Goal: Communication & Community: Answer question/provide support

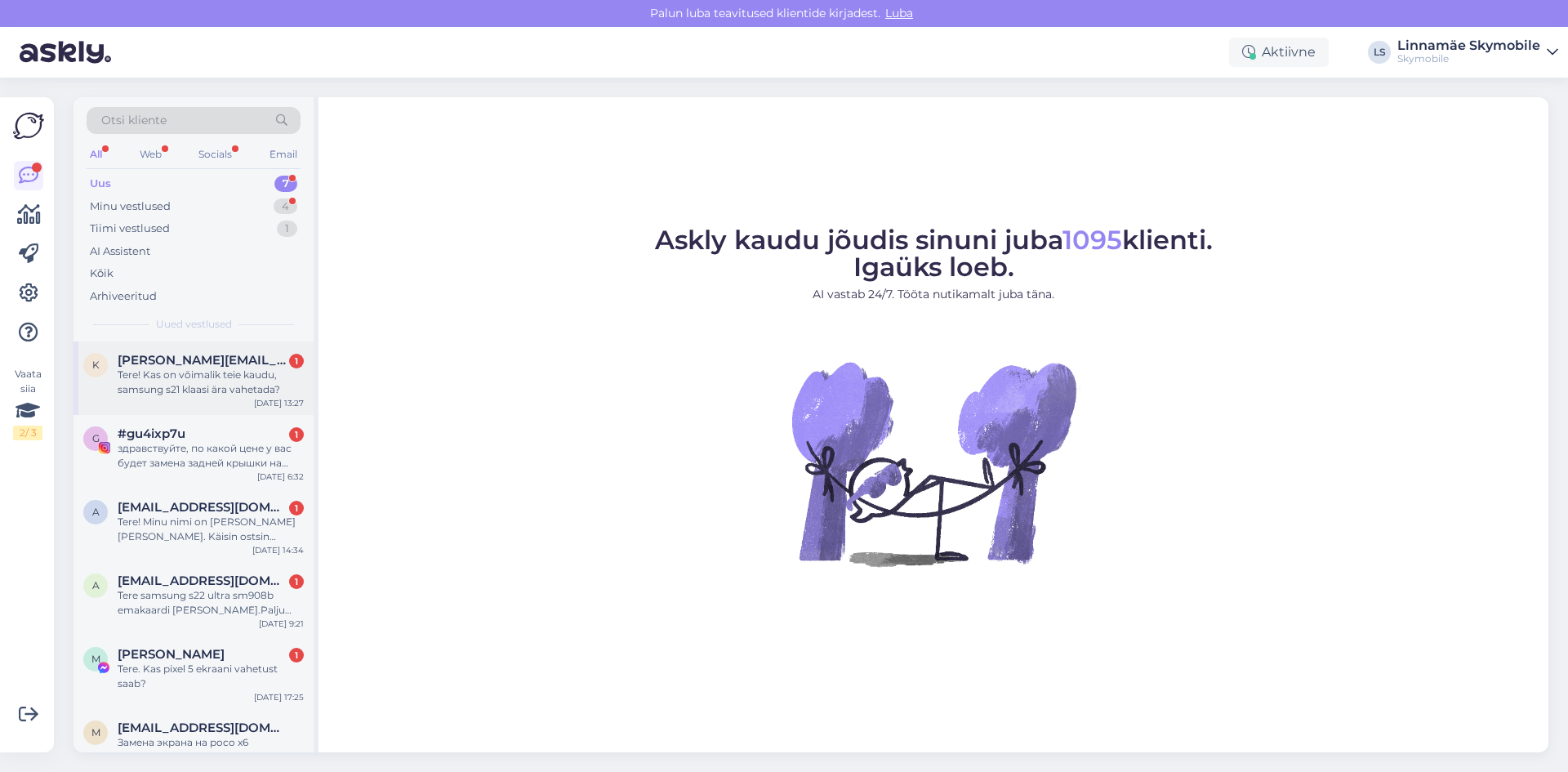
click at [261, 389] on div "Tere! Kas on võimalik teie kaudu, samsung s21 klaasi ära vahetada?" at bounding box center [211, 382] width 186 height 29
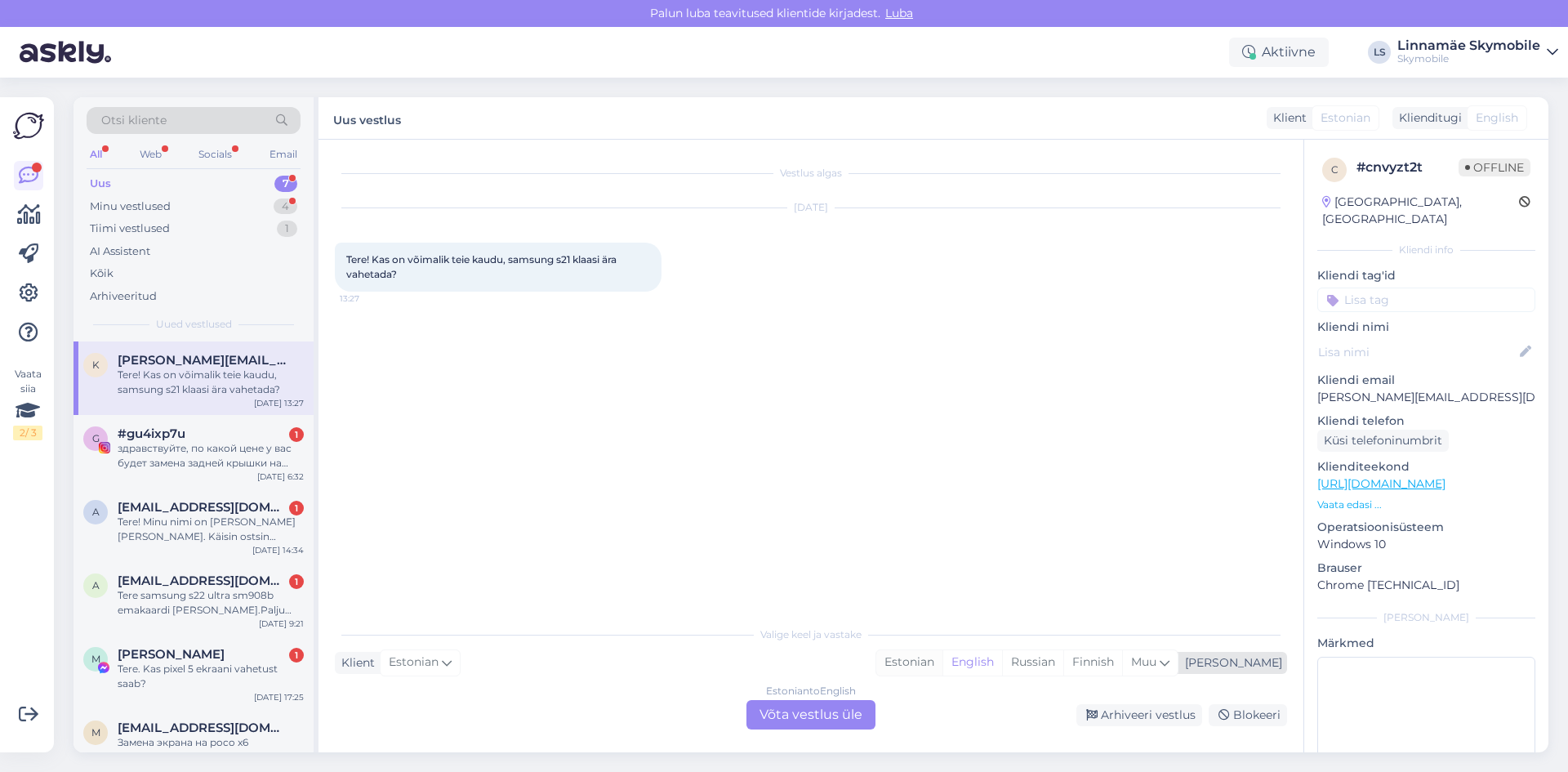
drag, startPoint x: 983, startPoint y: 657, endPoint x: 960, endPoint y: 670, distance: 26.4
click at [942, 657] on div "Estonian" at bounding box center [909, 662] width 66 height 25
click at [842, 721] on div "Estonian to Estonian Võta vestlus üle" at bounding box center [811, 714] width 129 height 29
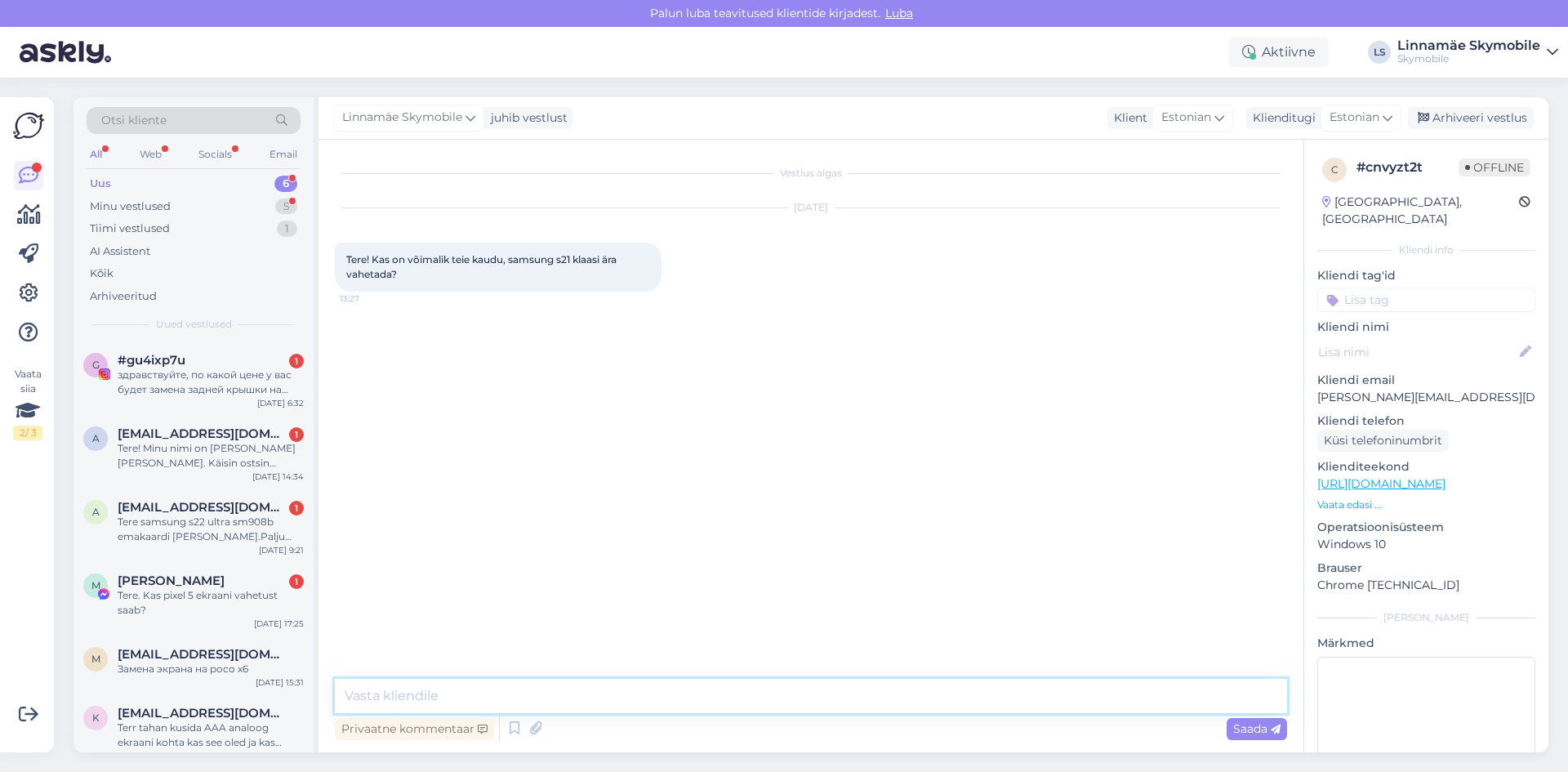
click at [676, 700] on textarea at bounding box center [811, 696] width 952 height 35
type textarea "Tere. On võimalik. S21 ekraani vahetuse hind on 205 eur"
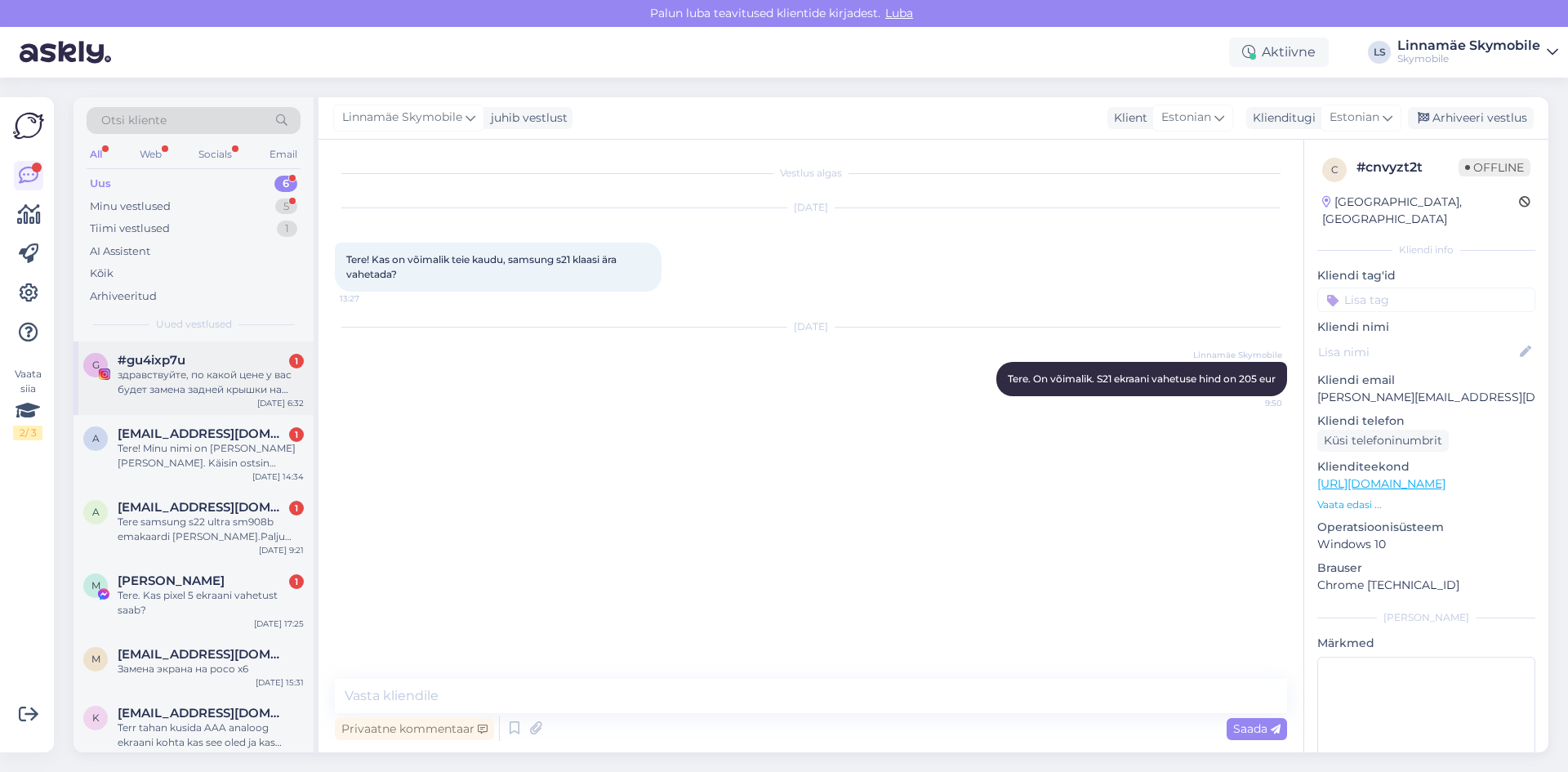
click at [228, 377] on div "здравствуйте, по какой цене у вас будет замена задней крышки на Айфон 8 плюс (н…" at bounding box center [211, 382] width 186 height 29
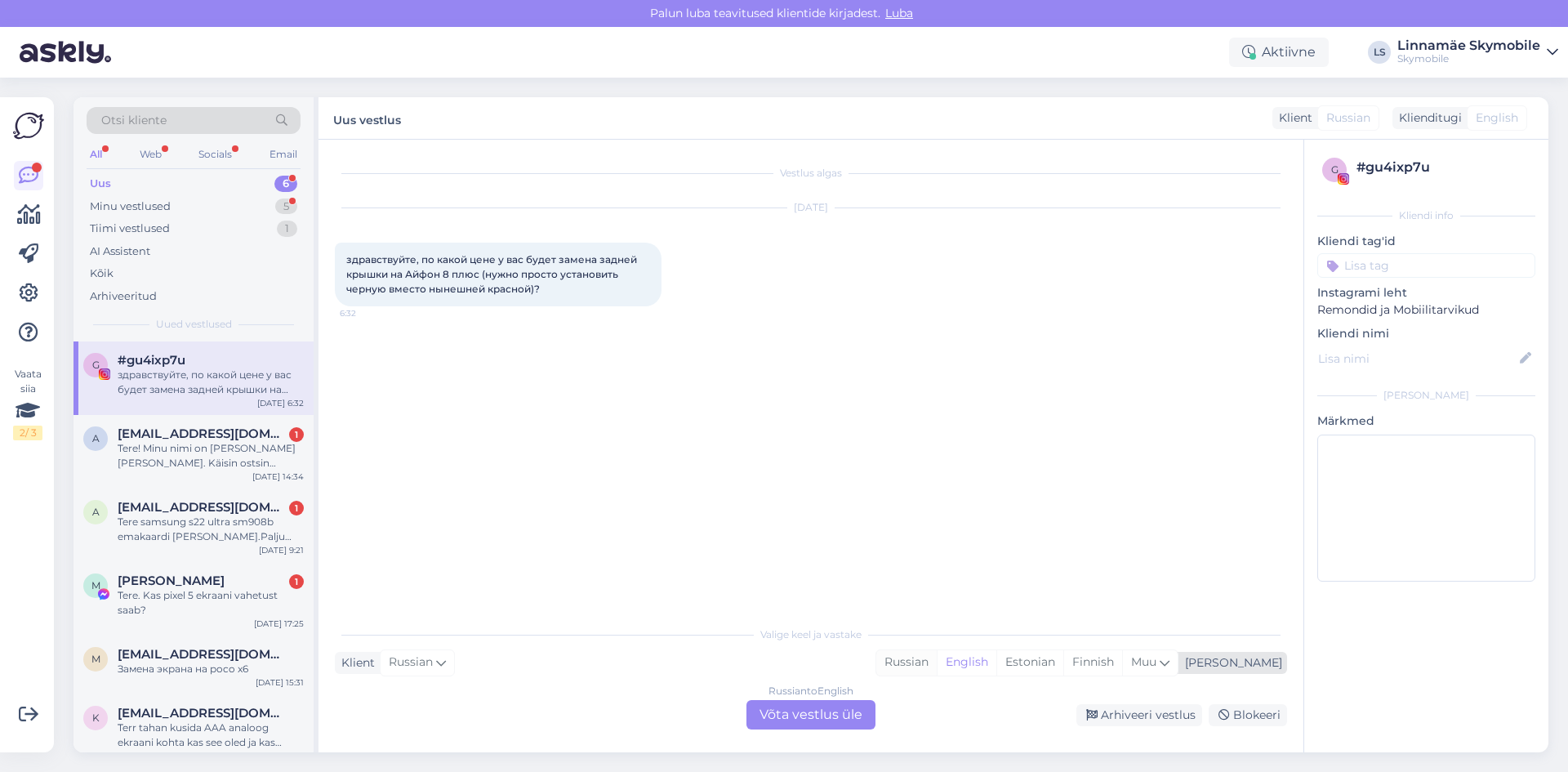
click at [937, 668] on div "Russian" at bounding box center [907, 662] width 60 height 25
click at [800, 721] on div "Russian to Russian Võta vestlus üle" at bounding box center [811, 714] width 129 height 29
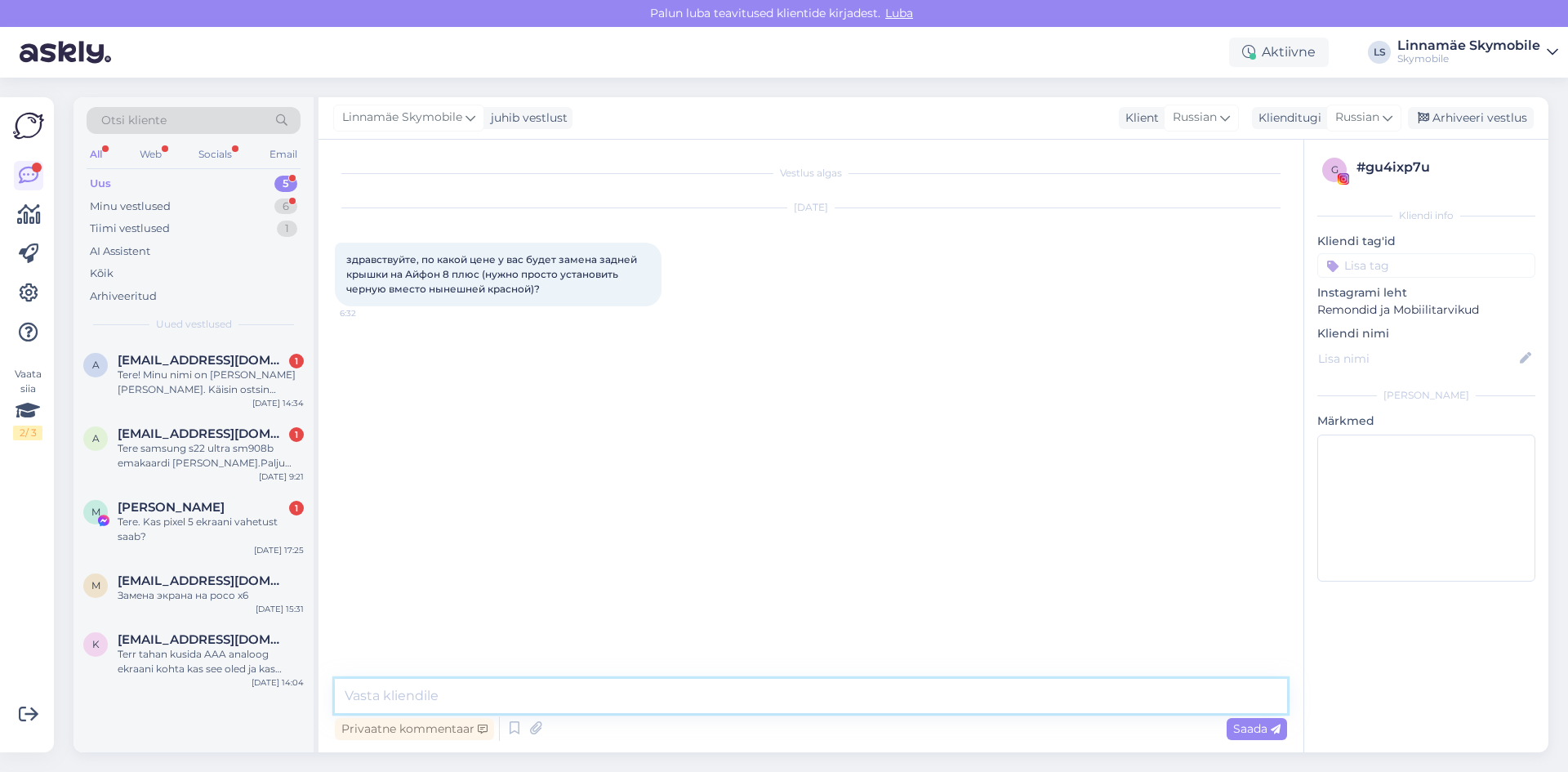
click at [553, 693] on textarea at bounding box center [811, 696] width 952 height 35
type textarea "Здравствуйте.Да можем поменять. Цена 79 евро"
click at [725, 690] on textarea "Здравствуйте.Да можем поменять. Цена 79 евро" at bounding box center [811, 696] width 952 height 35
drag, startPoint x: 725, startPoint y: 690, endPoint x: 165, endPoint y: 735, distance: 561.8
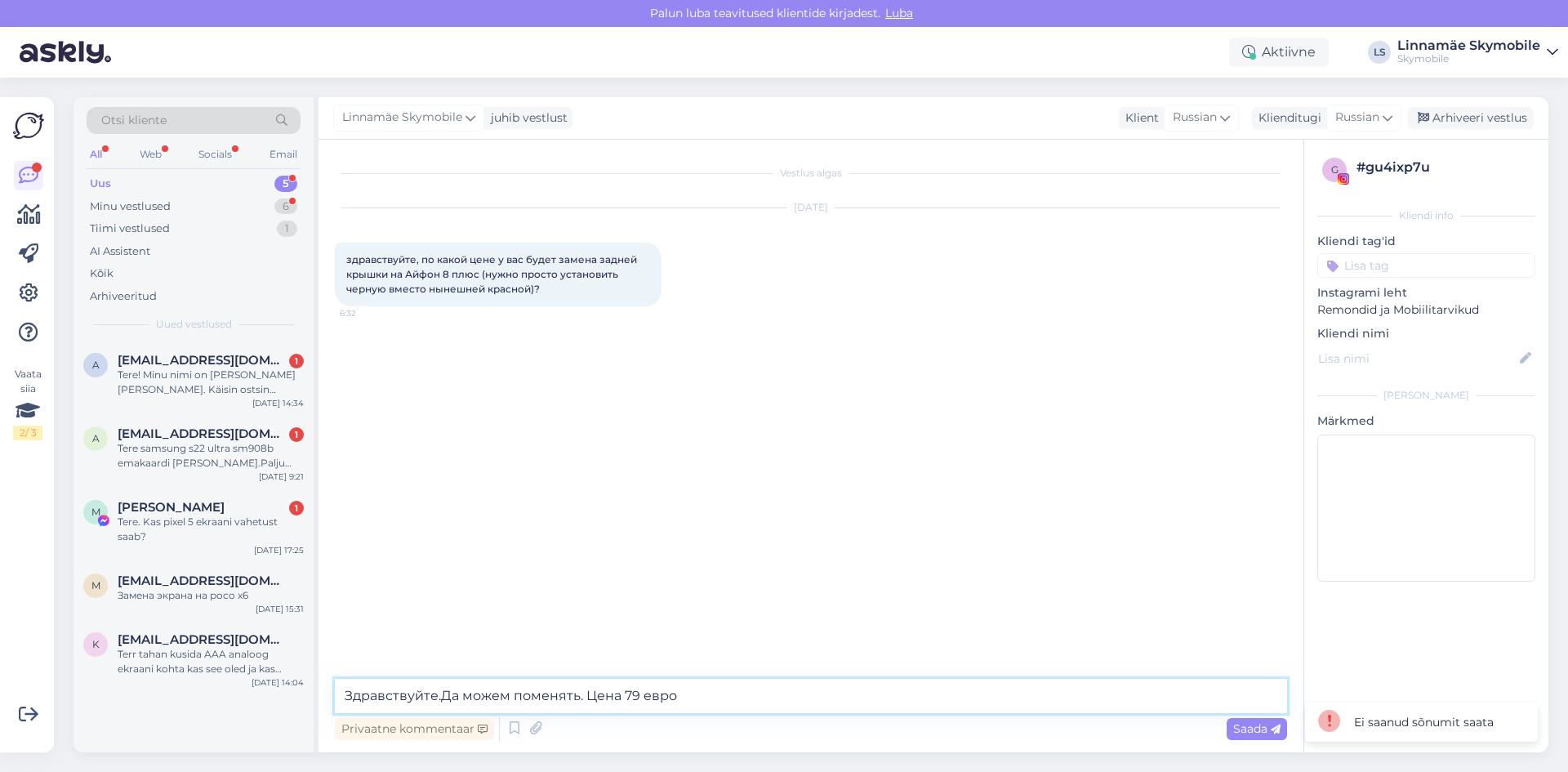
click at [165, 735] on div "Otsi kliente All Web Socials Email Uus 5 Minu vestlused 6 Tiimi vestlused 1 AI …" at bounding box center [811, 425] width 1475 height 655
click at [1483, 117] on div "Arhiveeri vestlus" at bounding box center [1470, 118] width 126 height 22
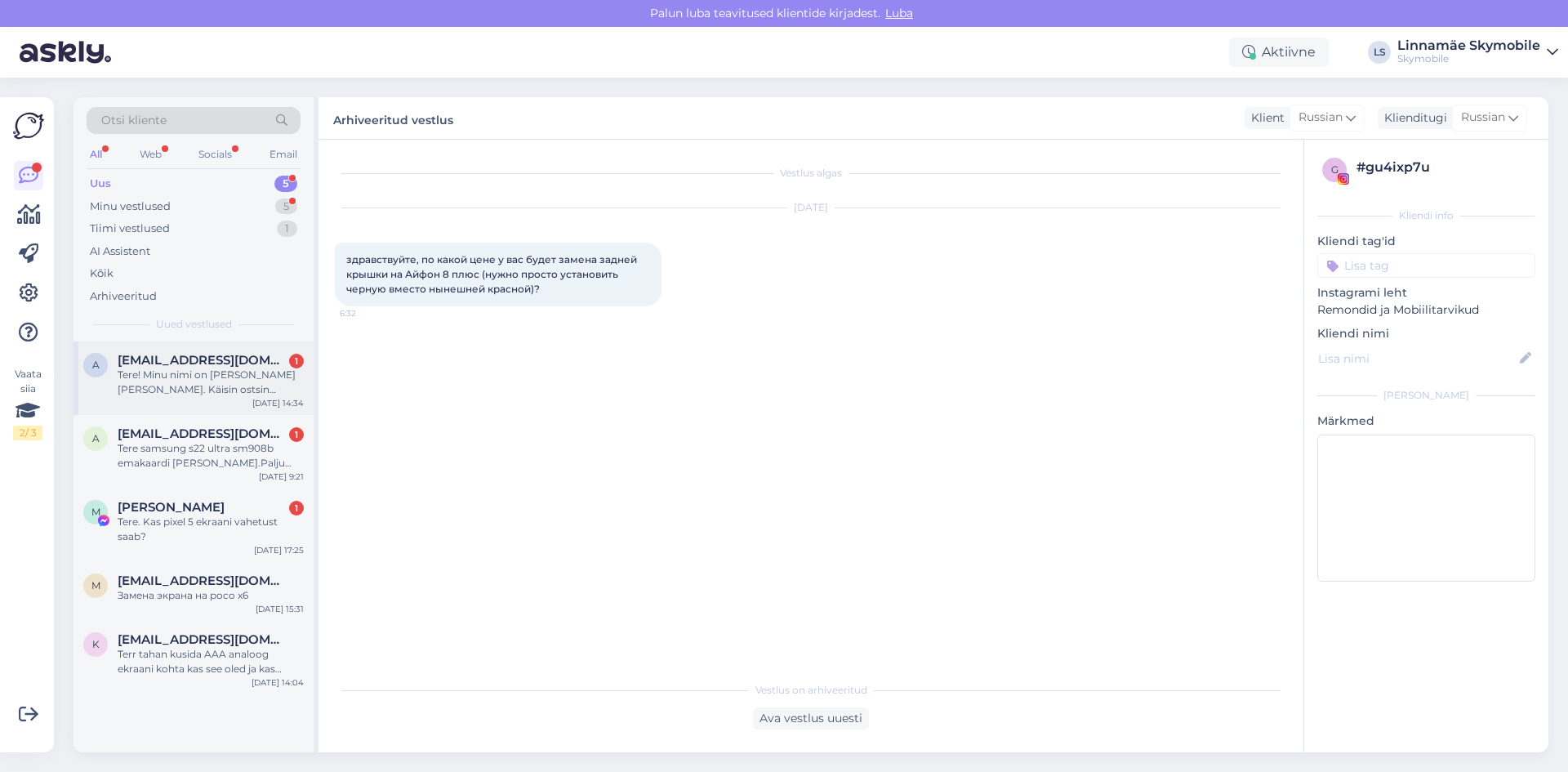
click at [144, 366] on span "[EMAIL_ADDRESS][DOMAIN_NAME]" at bounding box center [203, 360] width 170 height 15
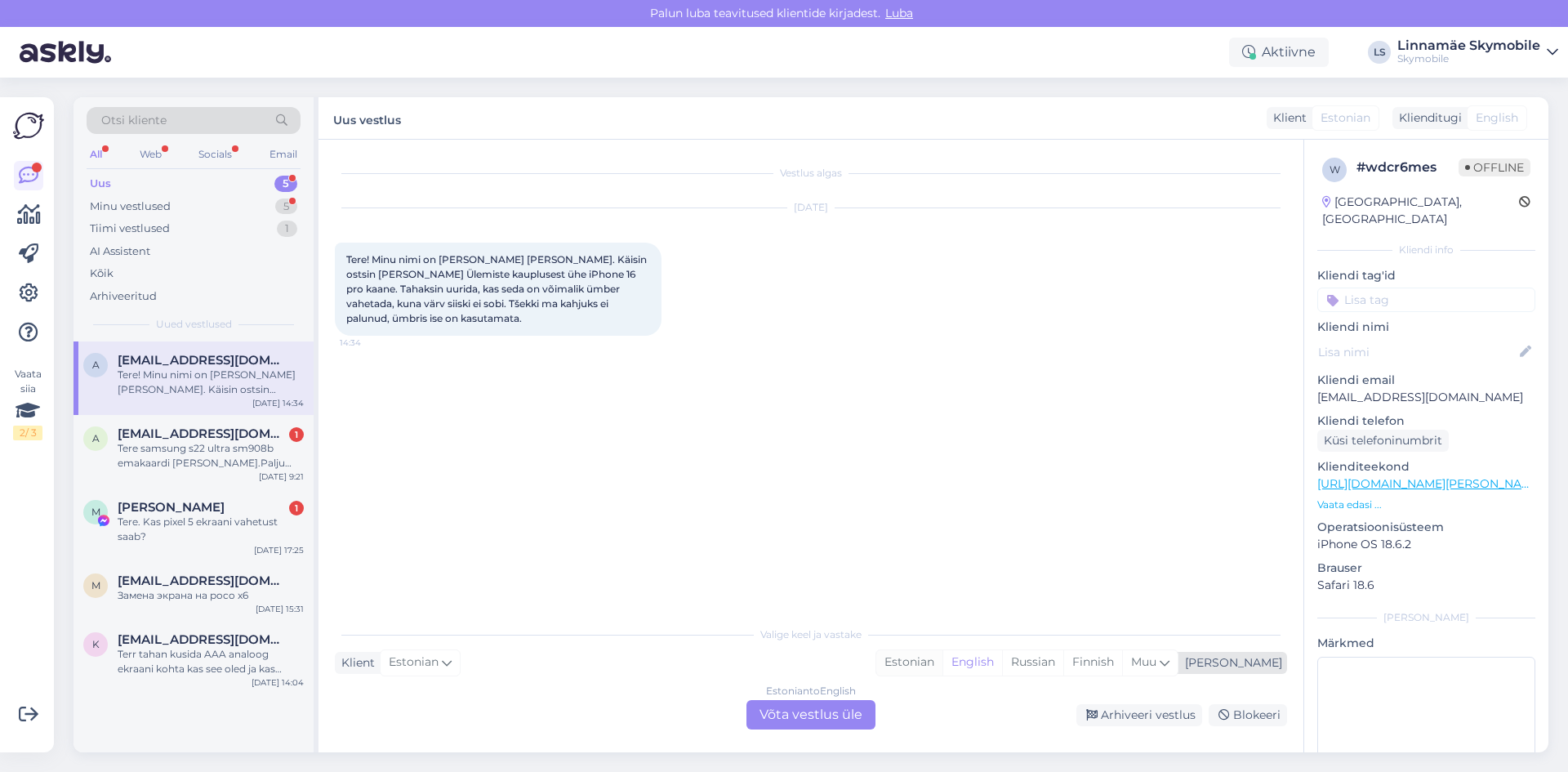
click at [942, 661] on div "Estonian" at bounding box center [909, 662] width 66 height 25
click at [797, 706] on div "Estonian to Estonian Võta vestlus üle" at bounding box center [811, 714] width 129 height 29
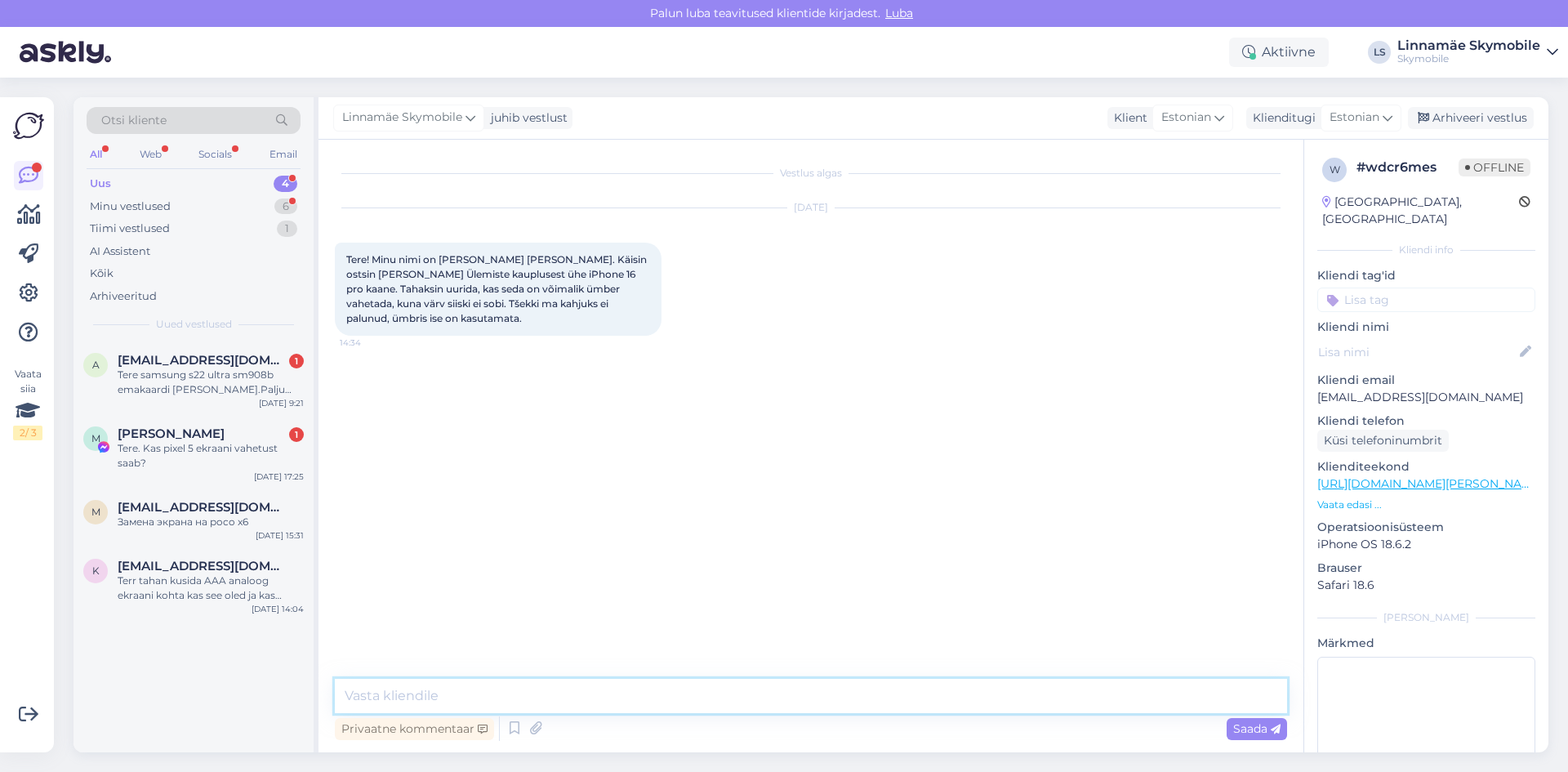
click at [503, 684] on textarea at bounding box center [811, 696] width 952 height 35
type textarea "Tere.Jah võib pöörduda Ülemiste esindusse ja saate ümber vahetada toodet"
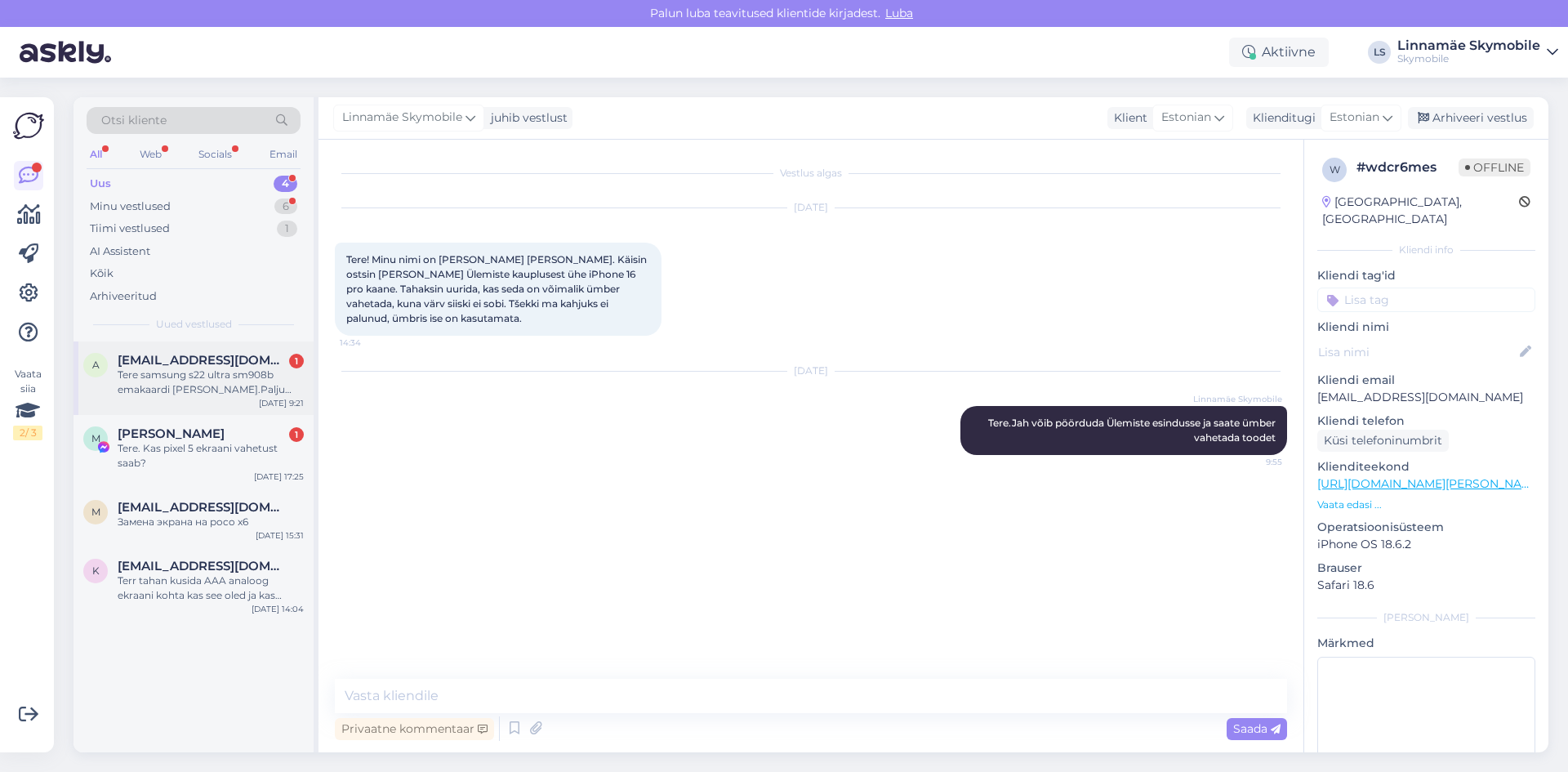
click at [170, 357] on span "[EMAIL_ADDRESS][DOMAIN_NAME]" at bounding box center [203, 360] width 170 height 15
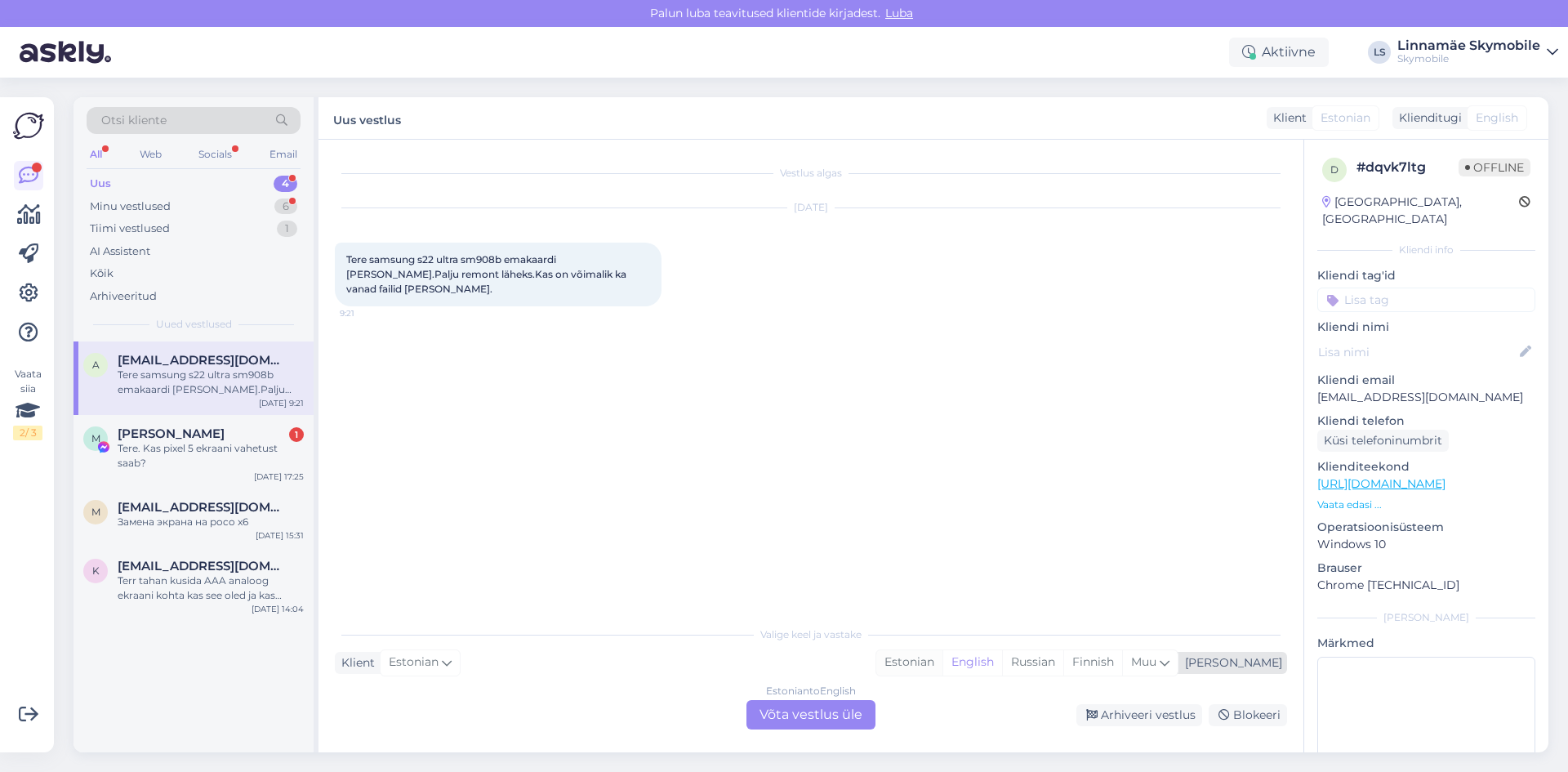
click at [942, 658] on div "Estonian" at bounding box center [909, 662] width 66 height 25
click at [165, 457] on div "Tere. Kas pixel 5 ekraani vahetust saab?" at bounding box center [211, 456] width 186 height 29
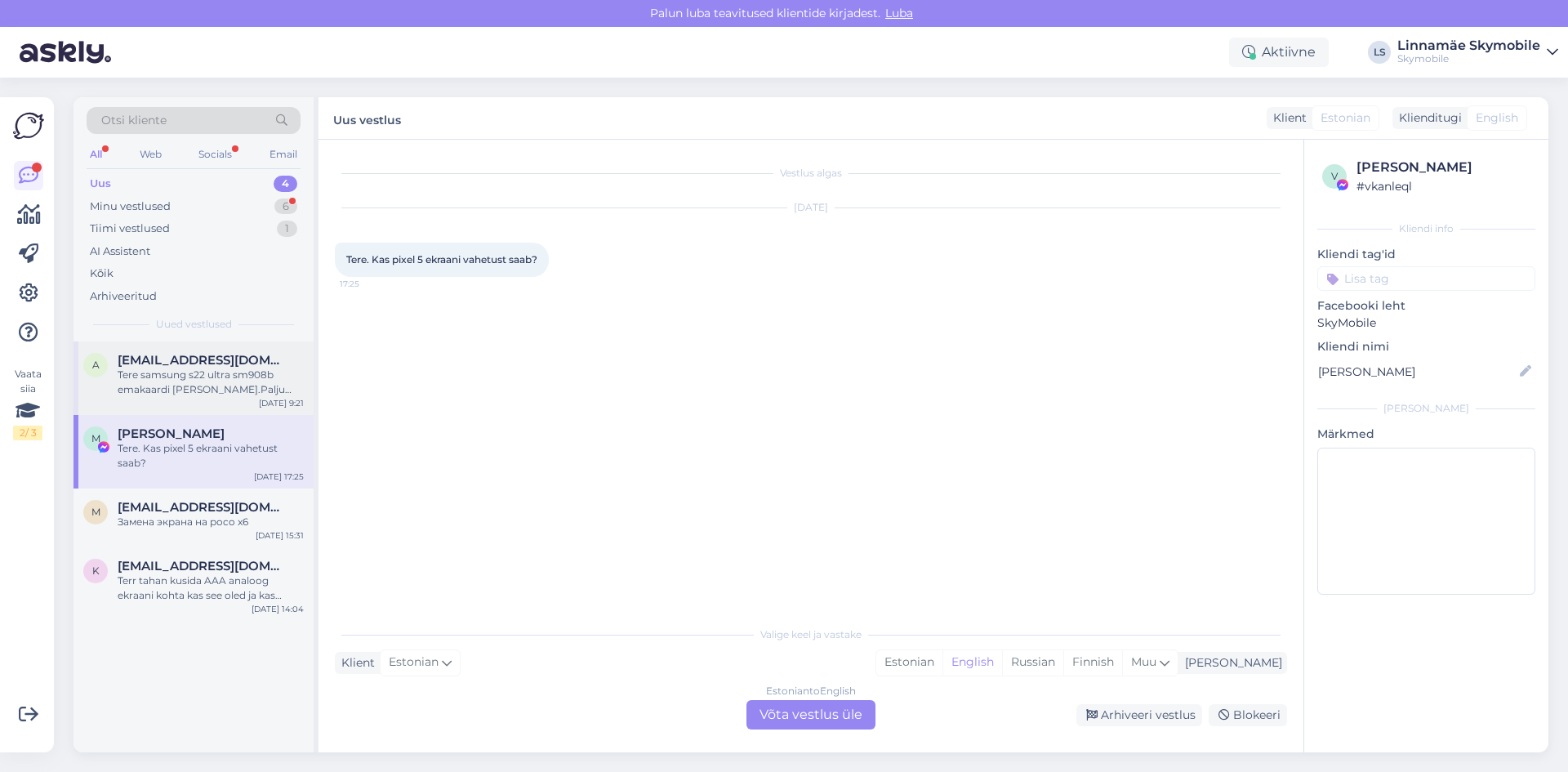
click at [194, 404] on div "a [EMAIL_ADDRESS][DOMAIN_NAME] Tere samsung s22 ultra sm908b emakaardi [PERSON_…" at bounding box center [193, 378] width 240 height 74
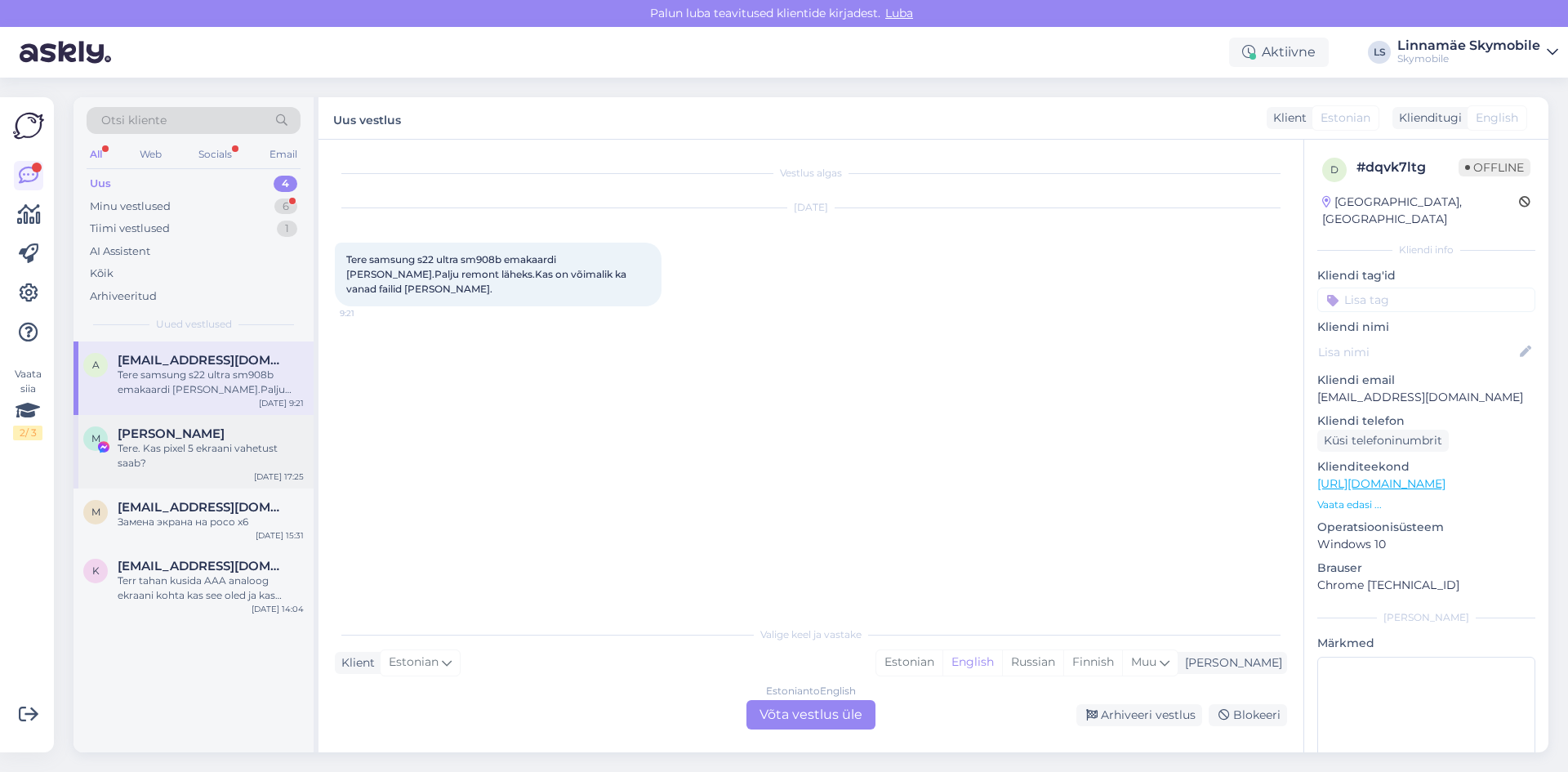
click at [197, 456] on div "Tere. Kas pixel 5 ekraani vahetust saab?" at bounding box center [211, 456] width 186 height 29
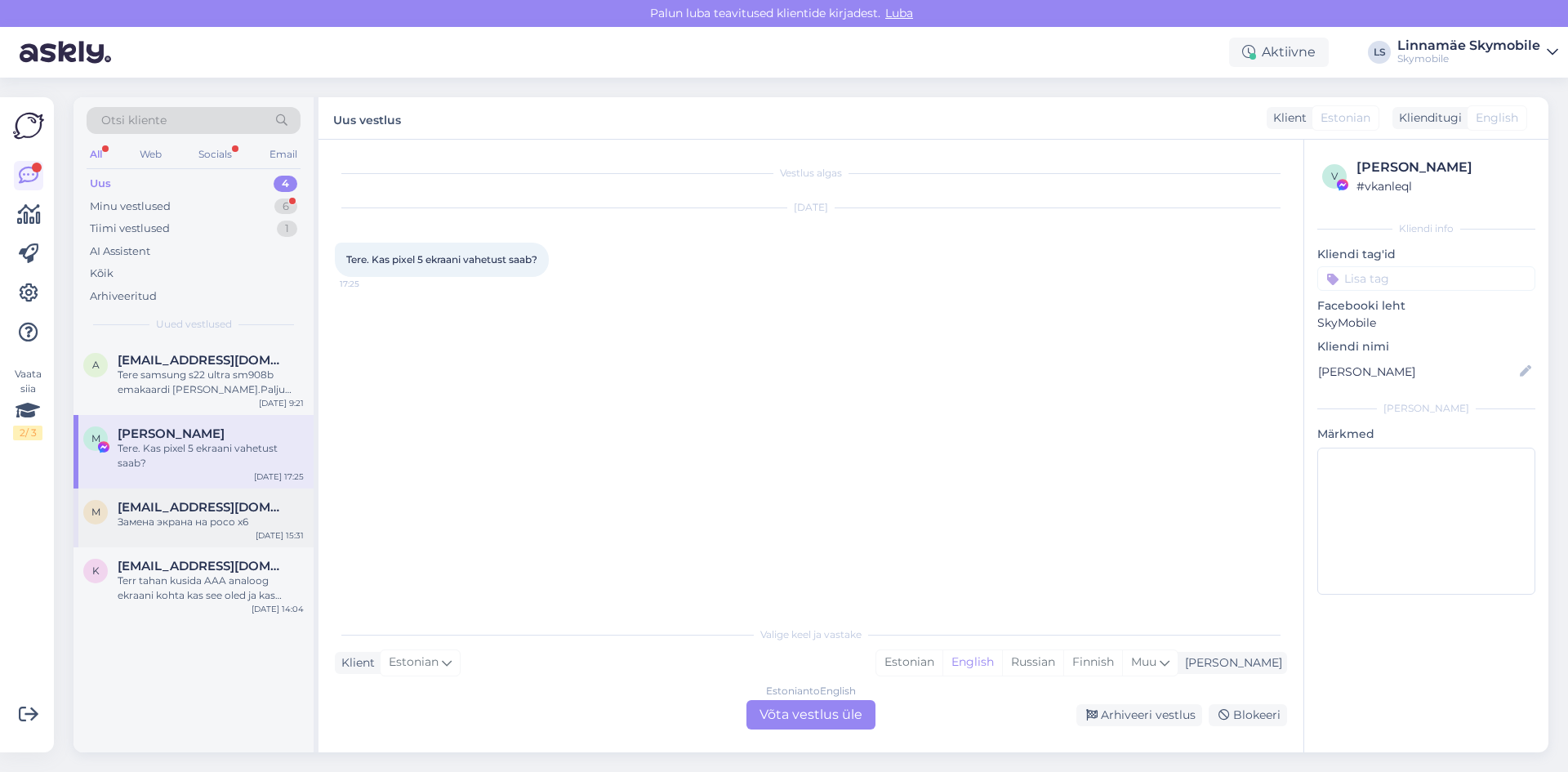
click at [218, 530] on div "m [EMAIL_ADDRESS][DOMAIN_NAME] Замена экрана на poco x6 [DATE] 15:31" at bounding box center [193, 518] width 240 height 58
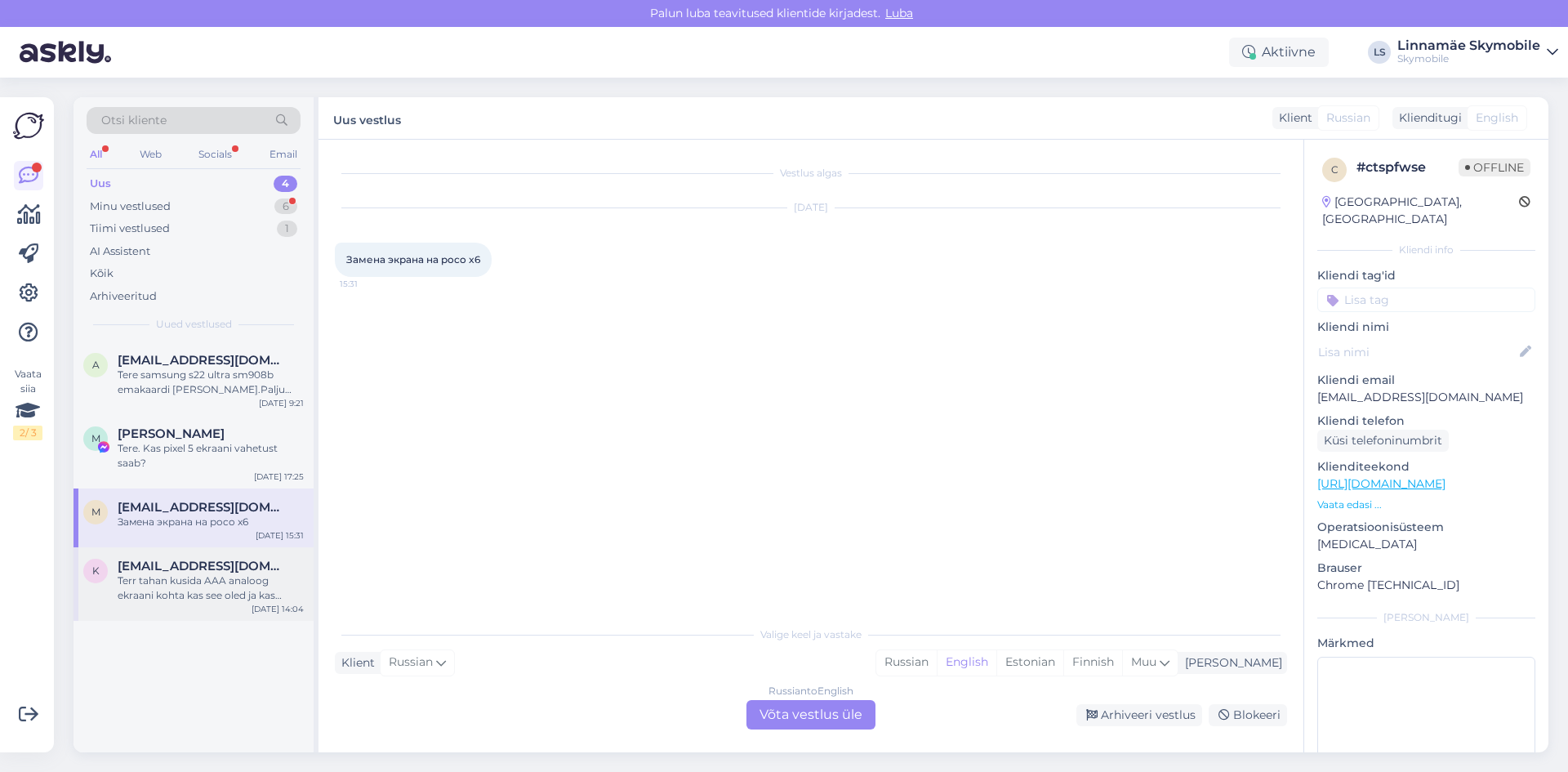
click at [229, 581] on div "Terr tahan kusida AAA analoog ekraani kohta kas see oled ja kas tootab nagu ori…" at bounding box center [211, 588] width 186 height 29
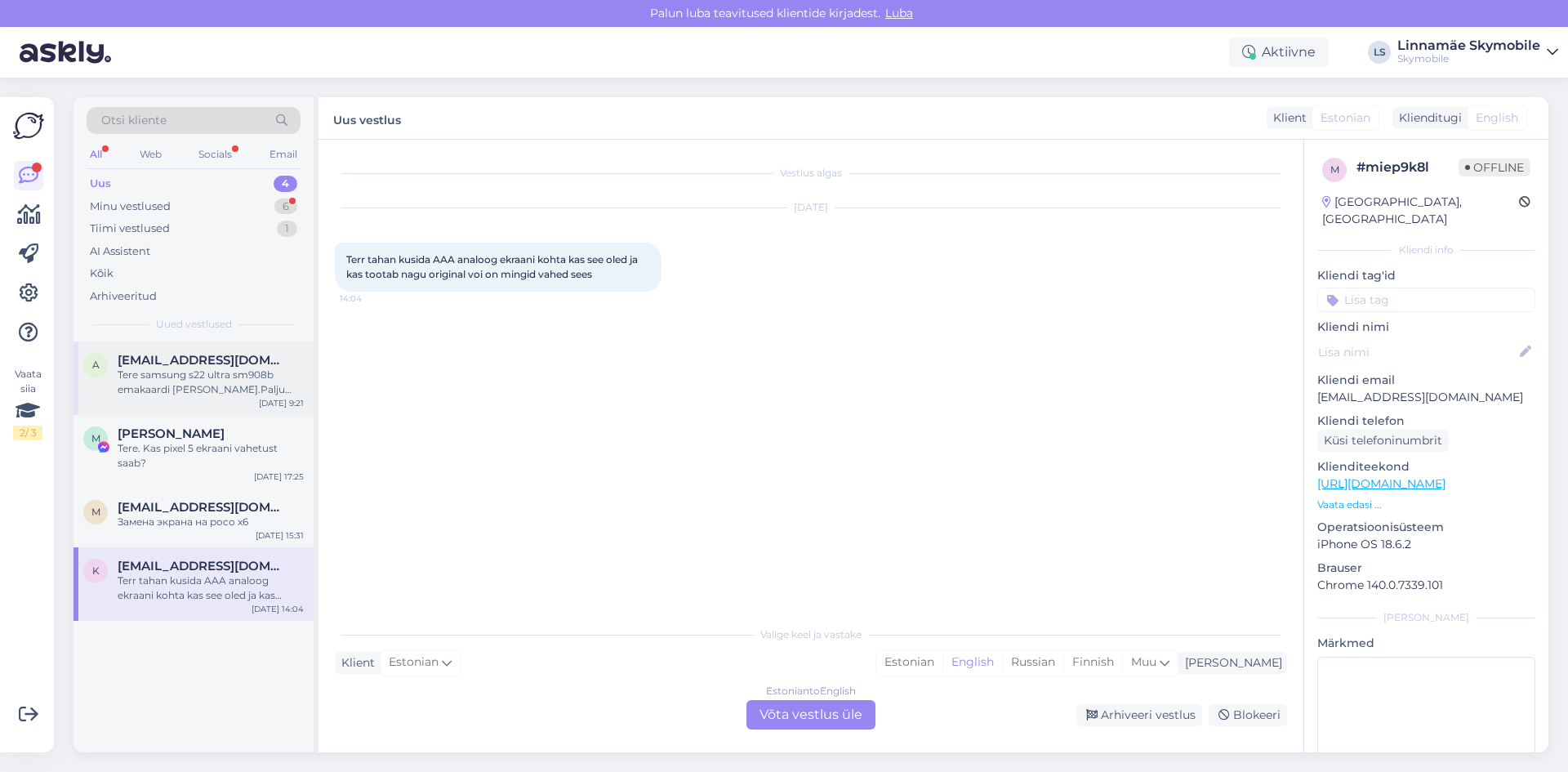
click at [192, 385] on div "Tere samsung s22 ultra sm908b emakaardi [PERSON_NAME].Palju remont läheks.Kas o…" at bounding box center [211, 382] width 186 height 29
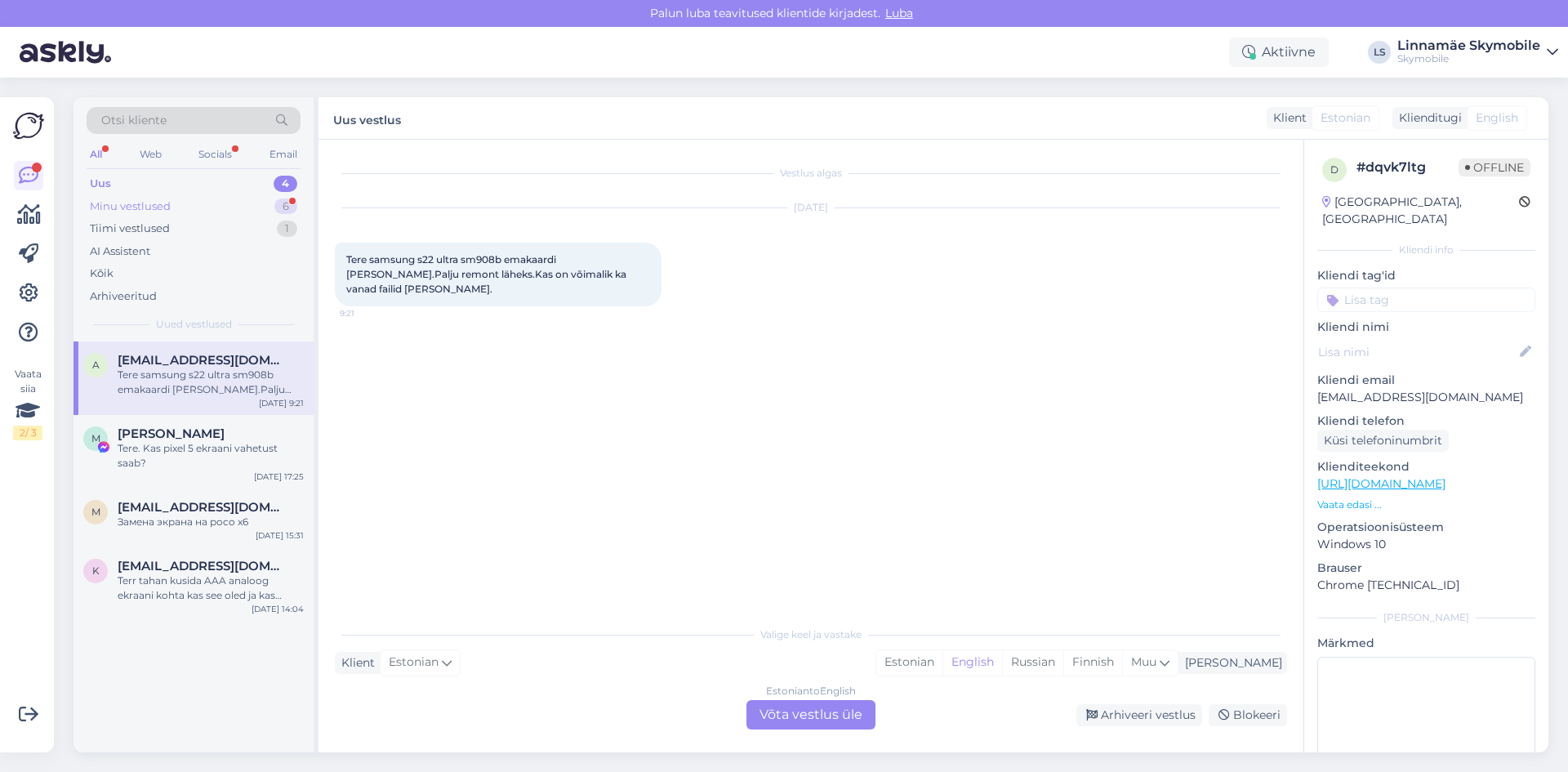
click at [138, 203] on div "Minu vestlused" at bounding box center [129, 207] width 81 height 16
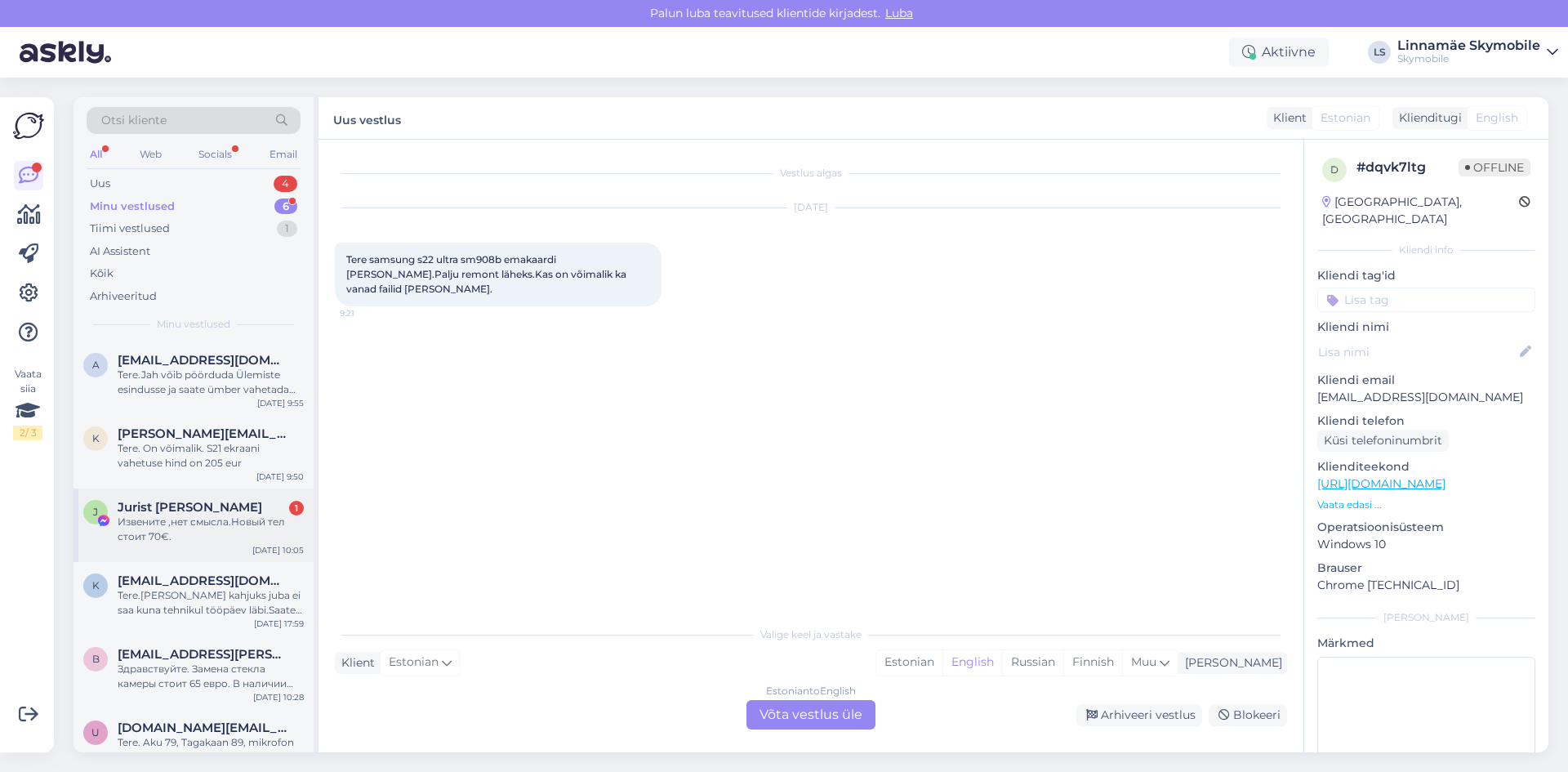
click at [172, 528] on div "Извените ,нет смысла.Новый тел стоит 70€." at bounding box center [211, 528] width 186 height 29
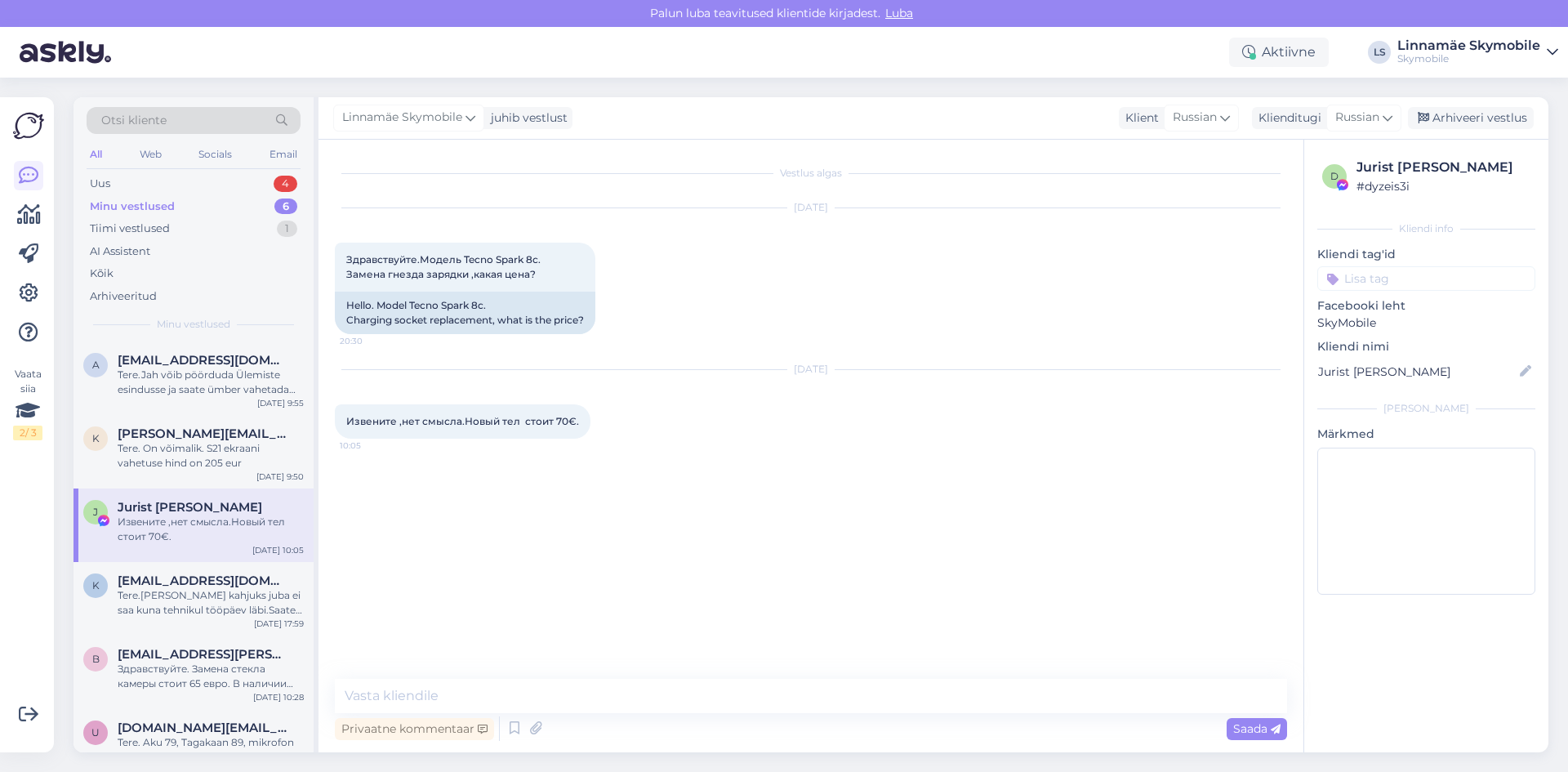
click at [561, 471] on div "Vestlus algas [DATE] Здравствуйте.Модель Tecno Spark 8c. Замена гнезда зарядки …" at bounding box center [818, 409] width 967 height 508
click at [201, 375] on div "Tere.Jah võib pöörduda Ülemiste esindusse ja saate ümber vahetada toodet" at bounding box center [211, 382] width 186 height 29
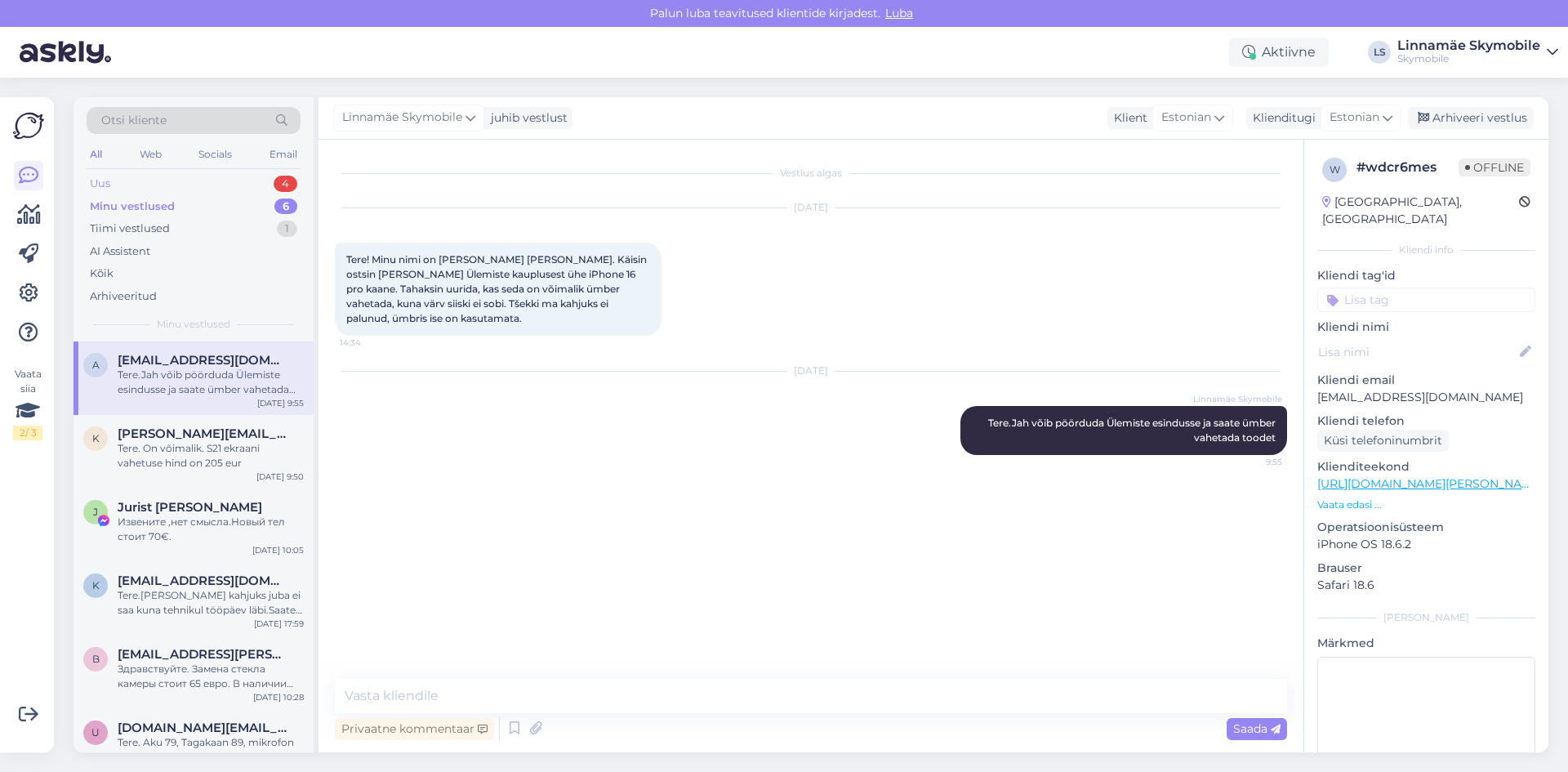
click at [141, 187] on div "Uus 4" at bounding box center [193, 183] width 214 height 23
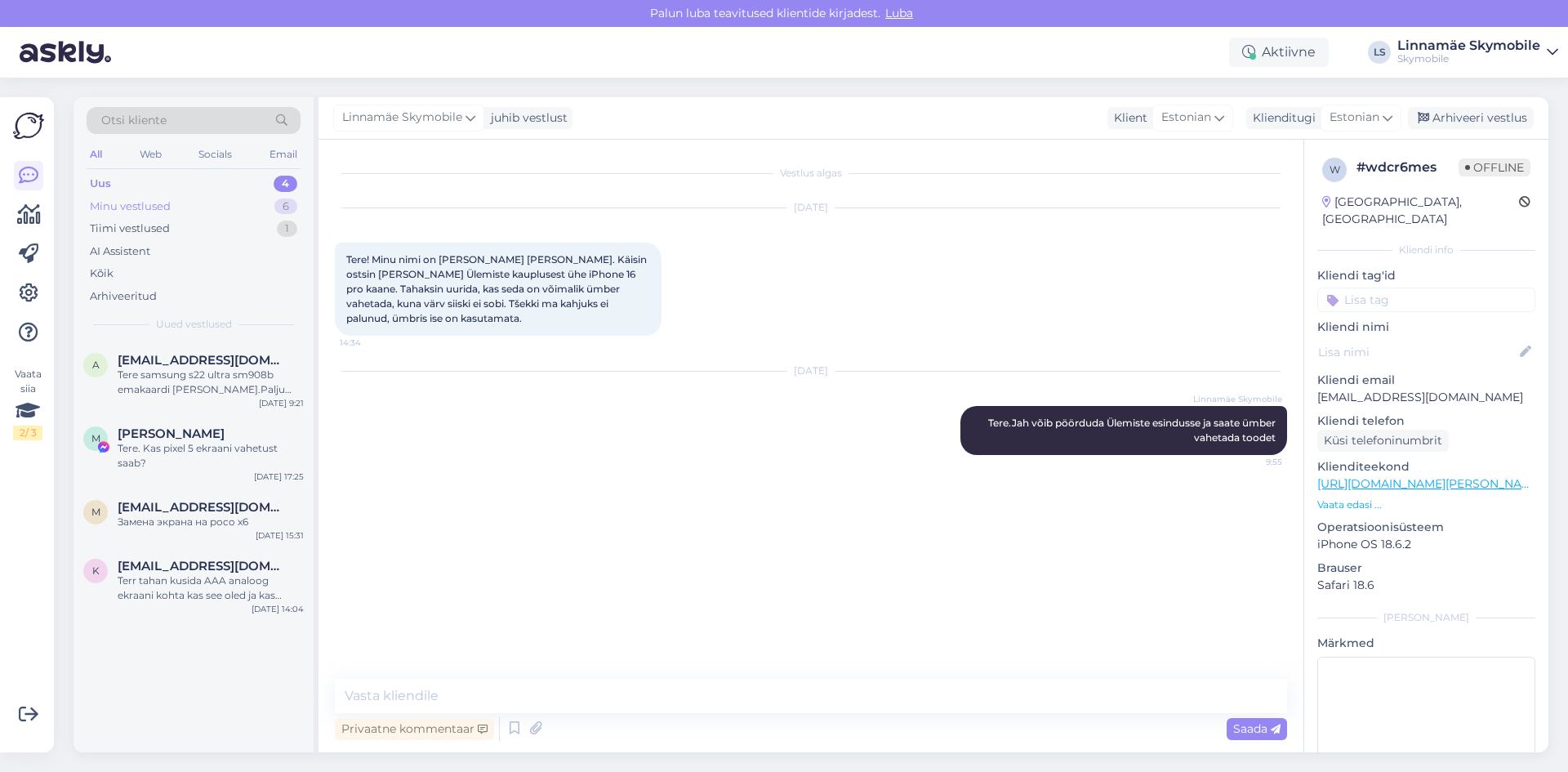
click at [140, 199] on div "Minu vestlused" at bounding box center [129, 207] width 81 height 16
